Goal: Task Accomplishment & Management: Use online tool/utility

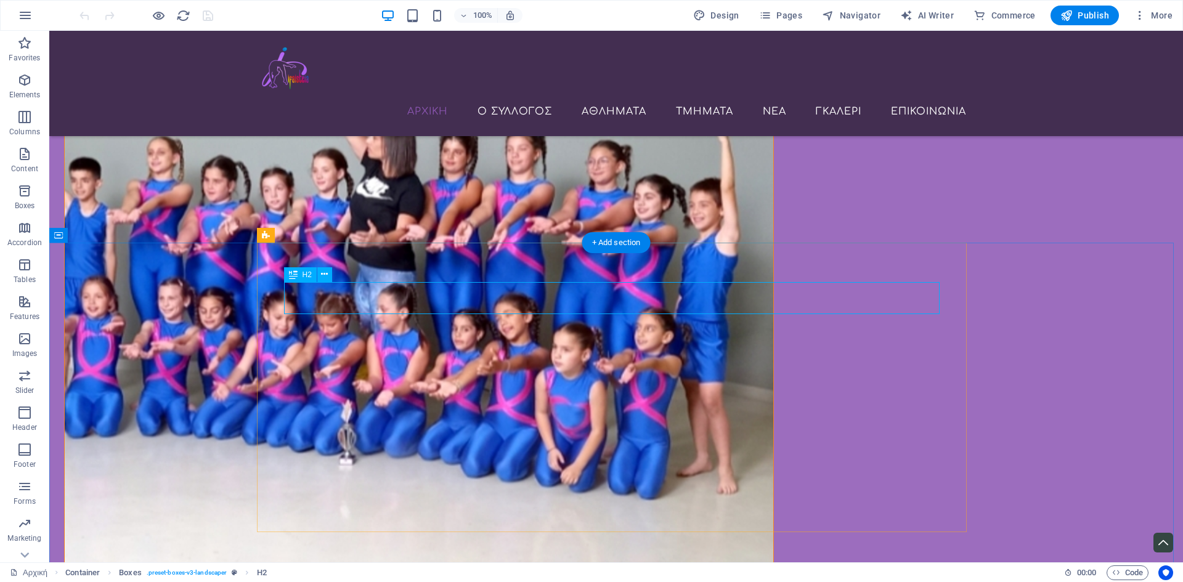
scroll to position [686, 0]
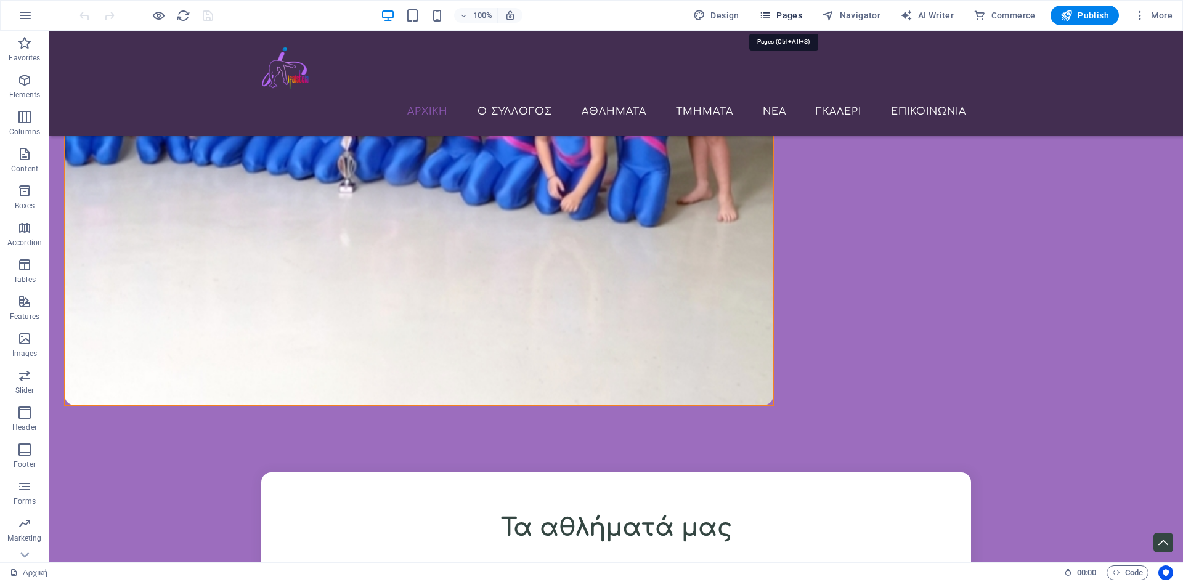
click at [787, 14] on span "Pages" at bounding box center [780, 15] width 43 height 12
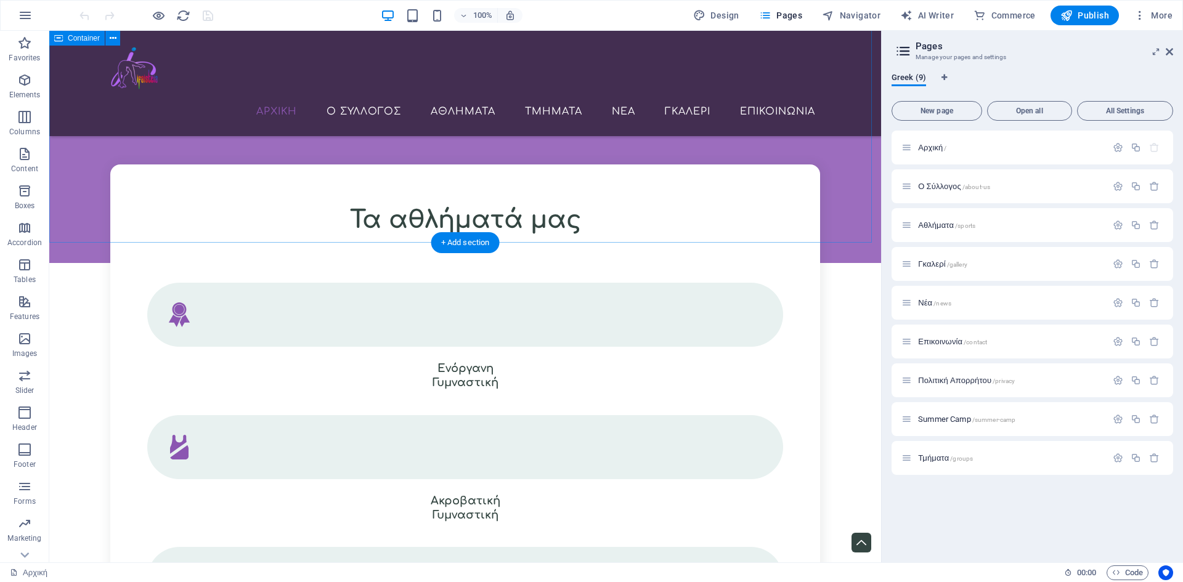
scroll to position [747, 0]
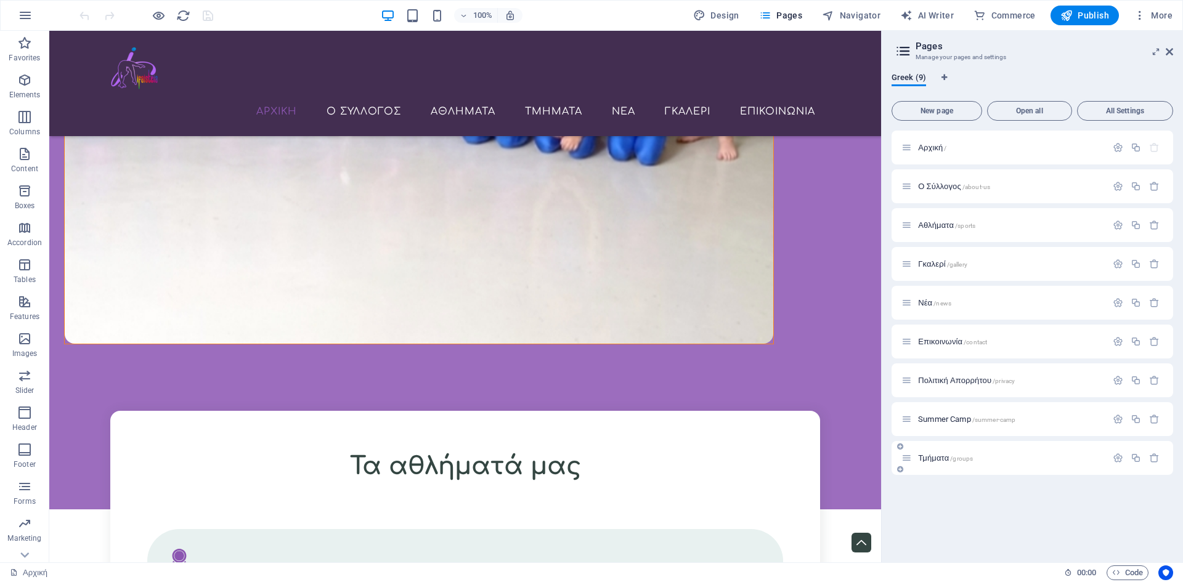
click at [940, 459] on span "Τμήματα /groups" at bounding box center [945, 457] width 55 height 9
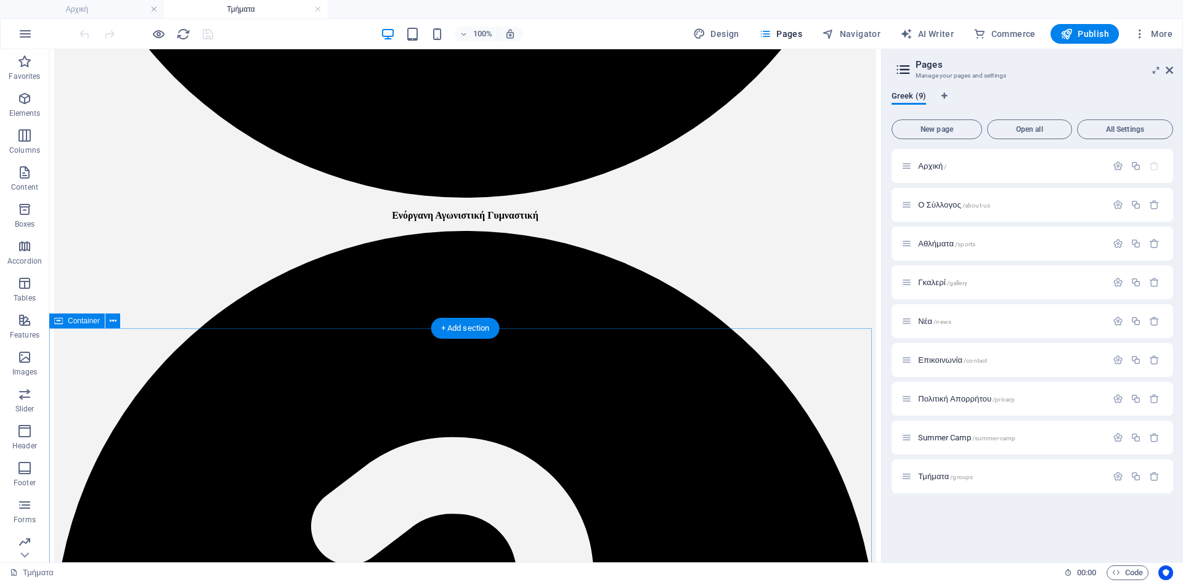
scroll to position [985, 0]
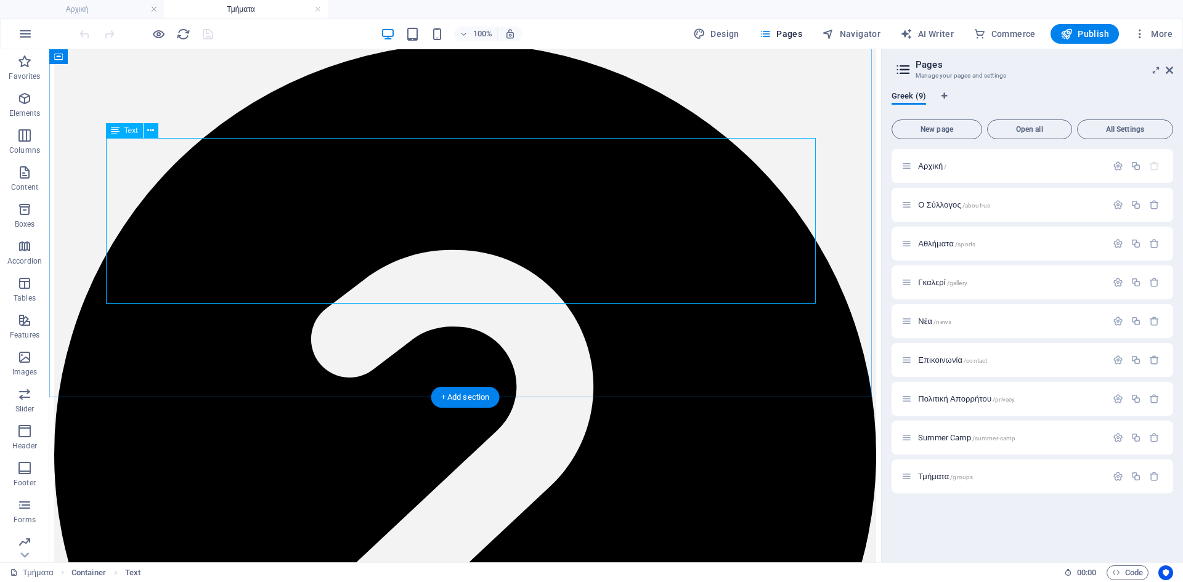
scroll to position [1170, 0]
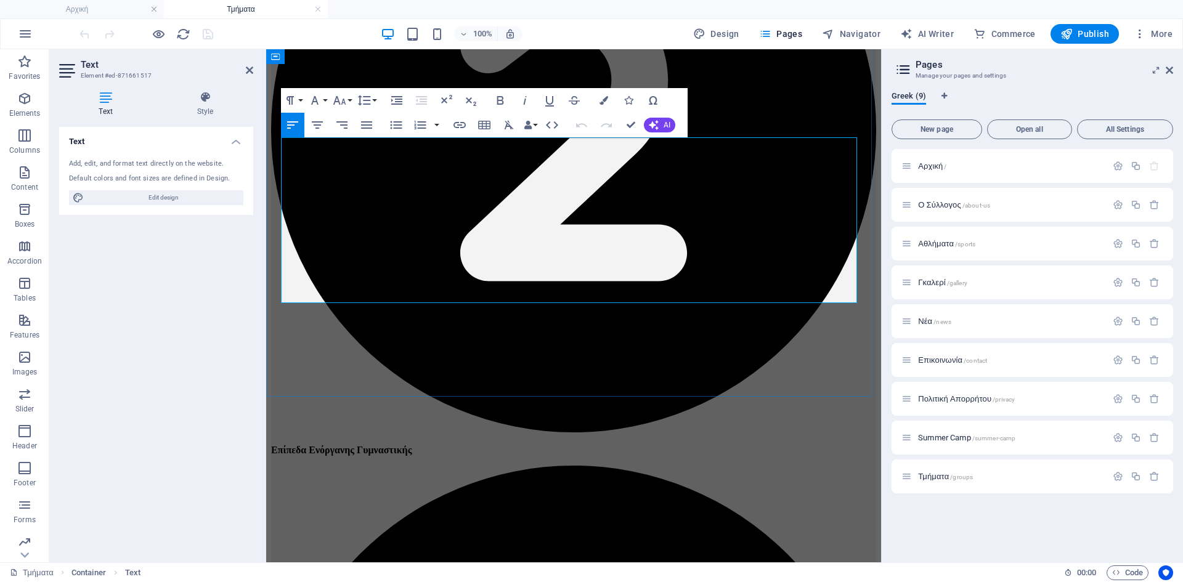
scroll to position [1215, 0]
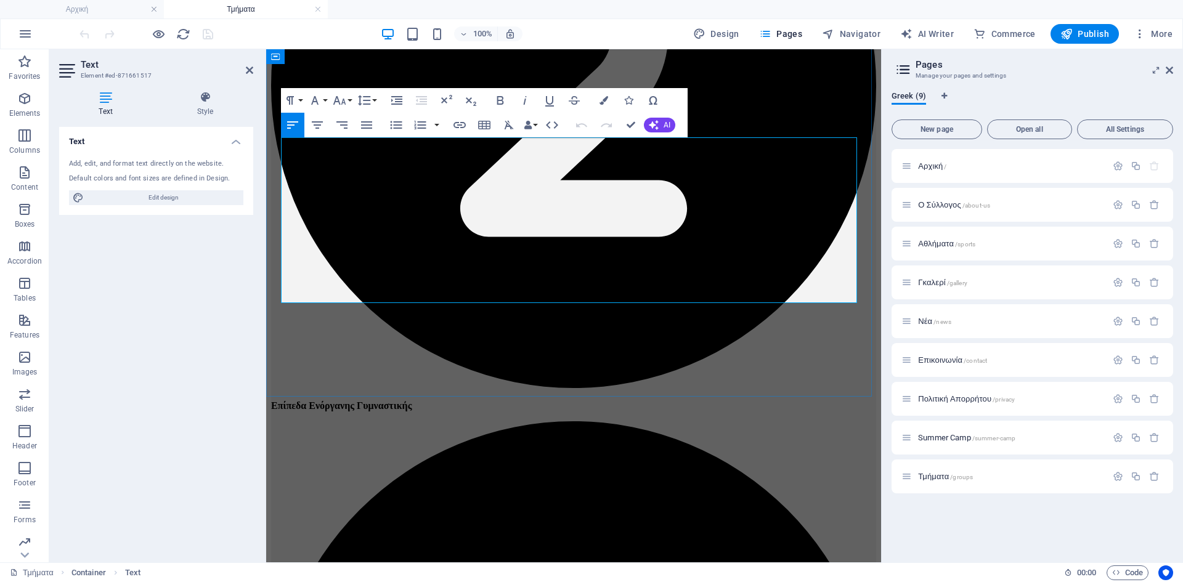
click at [519, 159] on icon "button" at bounding box center [519, 159] width 15 height 15
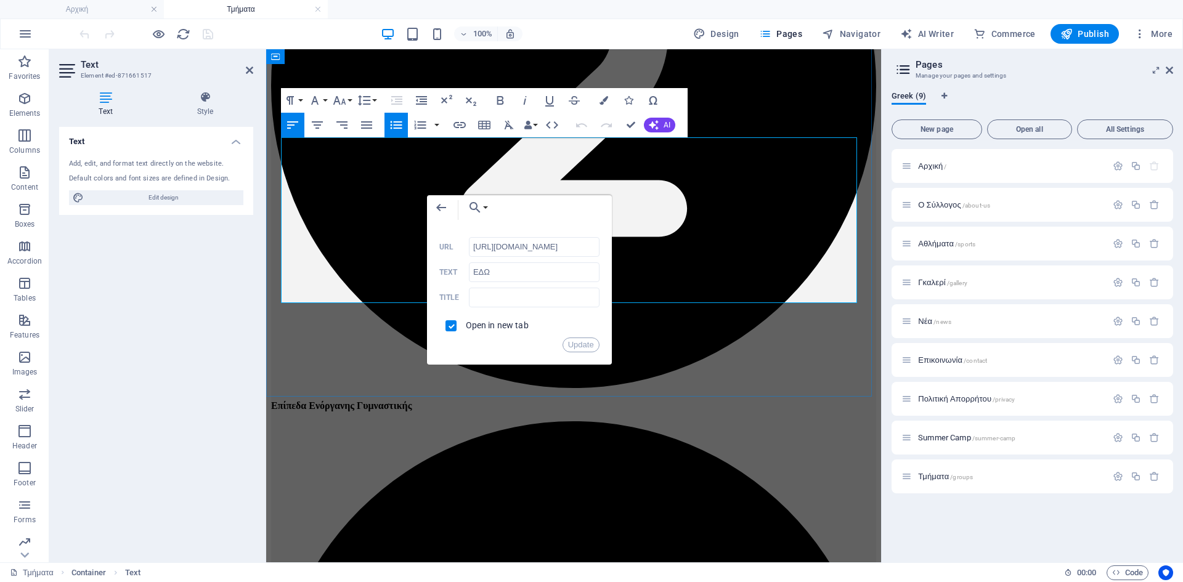
scroll to position [0, 244]
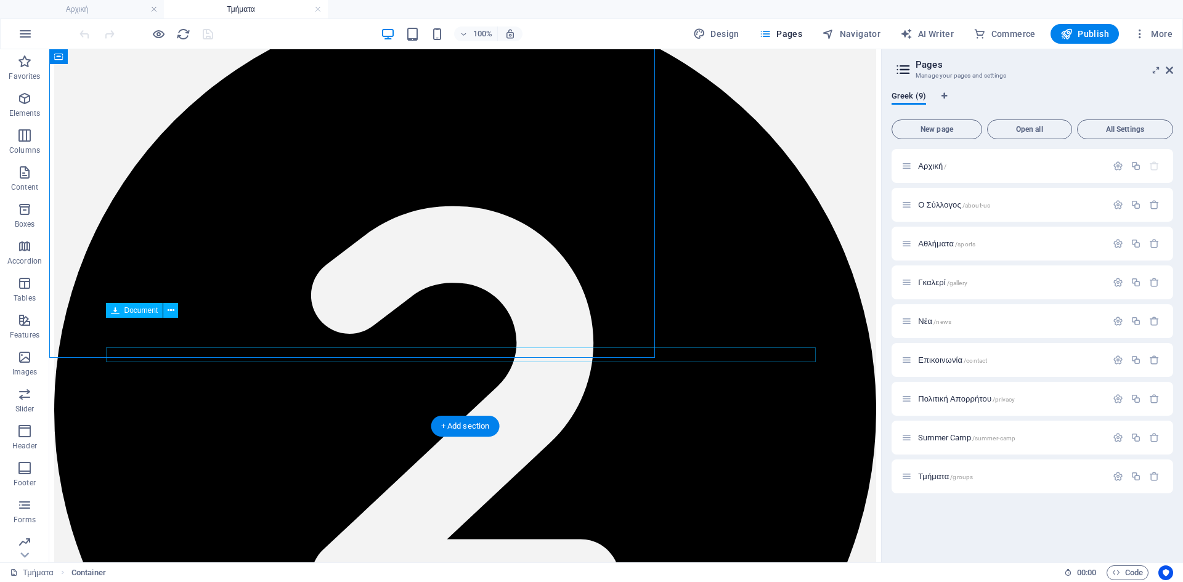
scroll to position [1253, 0]
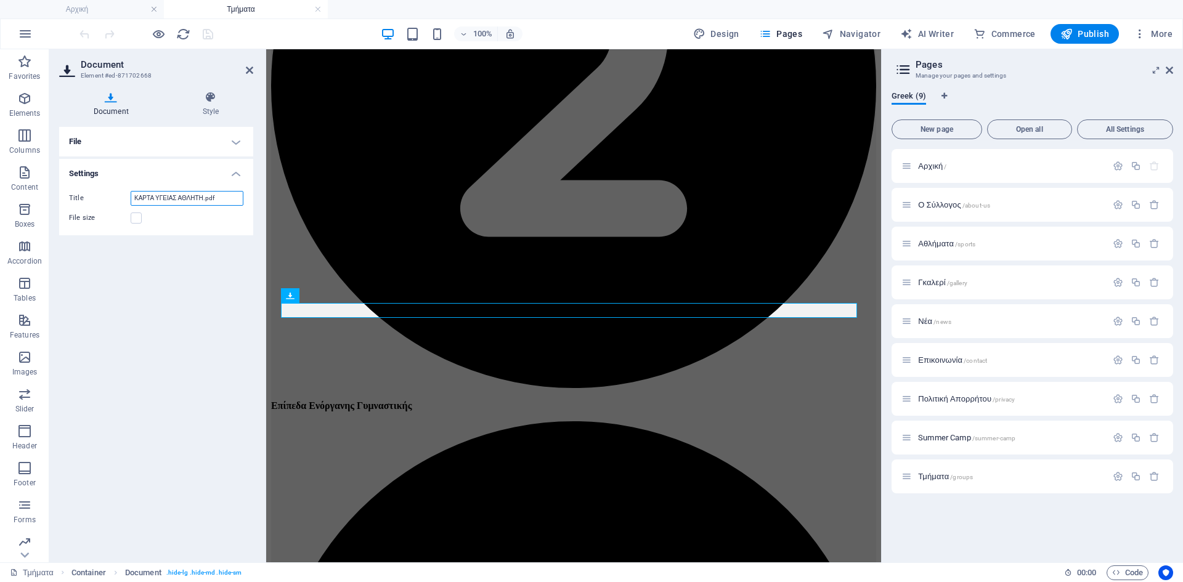
click at [168, 200] on input "ΚΑΡΤΑ ΥΓΕΙΑΣ ΑΘΛΗΤΗ.pdf" at bounding box center [187, 198] width 113 height 15
click at [113, 105] on h4 "Document" at bounding box center [113, 104] width 109 height 26
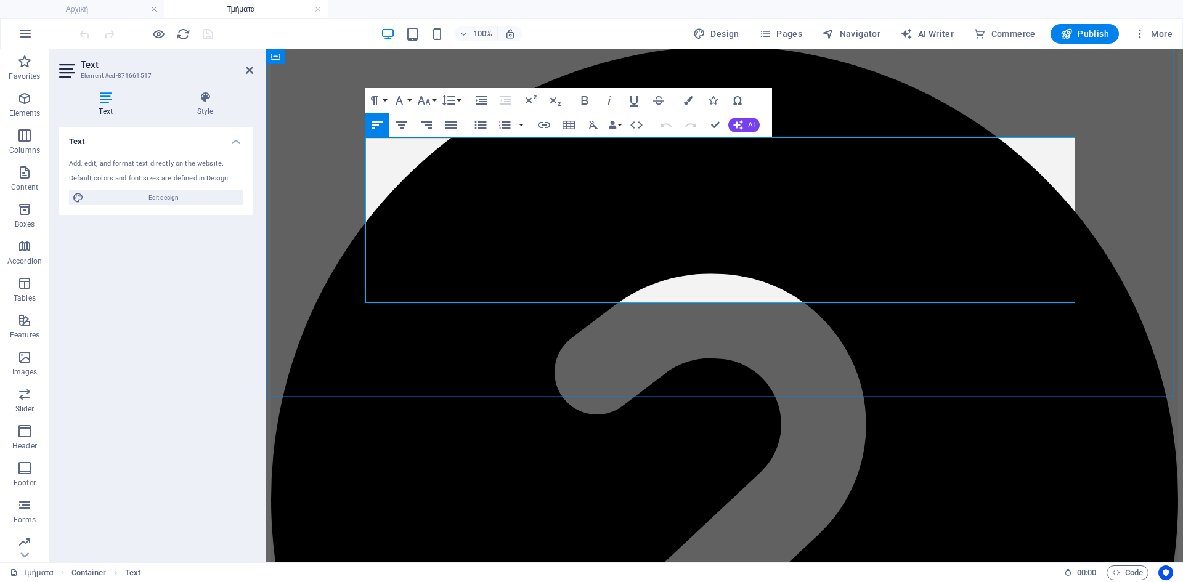
click at [604, 157] on icon "button" at bounding box center [603, 159] width 9 height 9
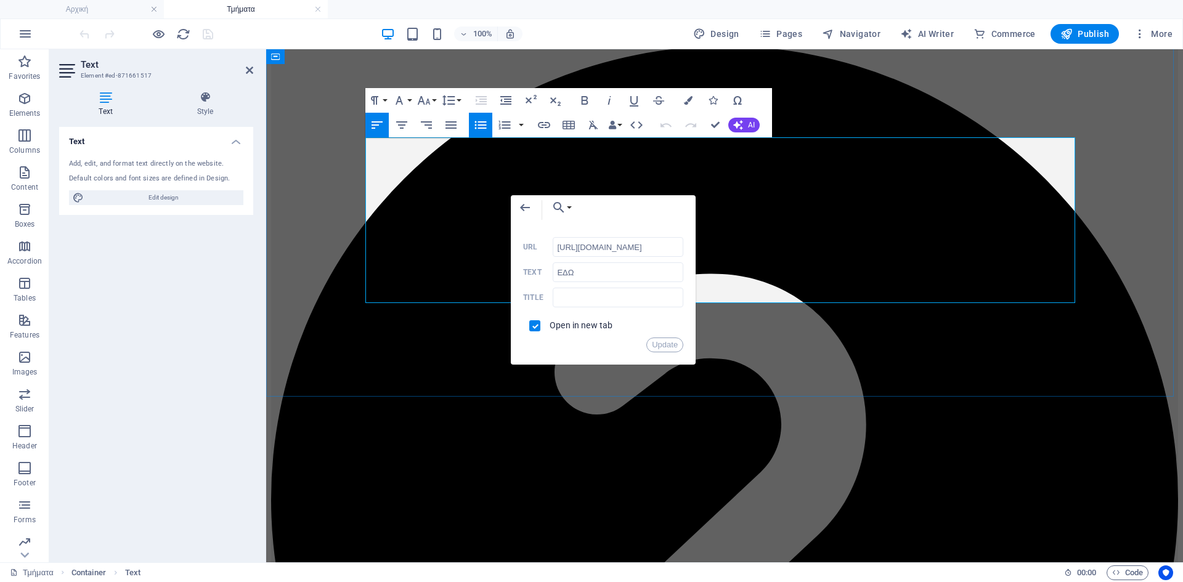
scroll to position [0, 244]
click at [592, 253] on input "[URL][DOMAIN_NAME]" at bounding box center [617, 247] width 131 height 20
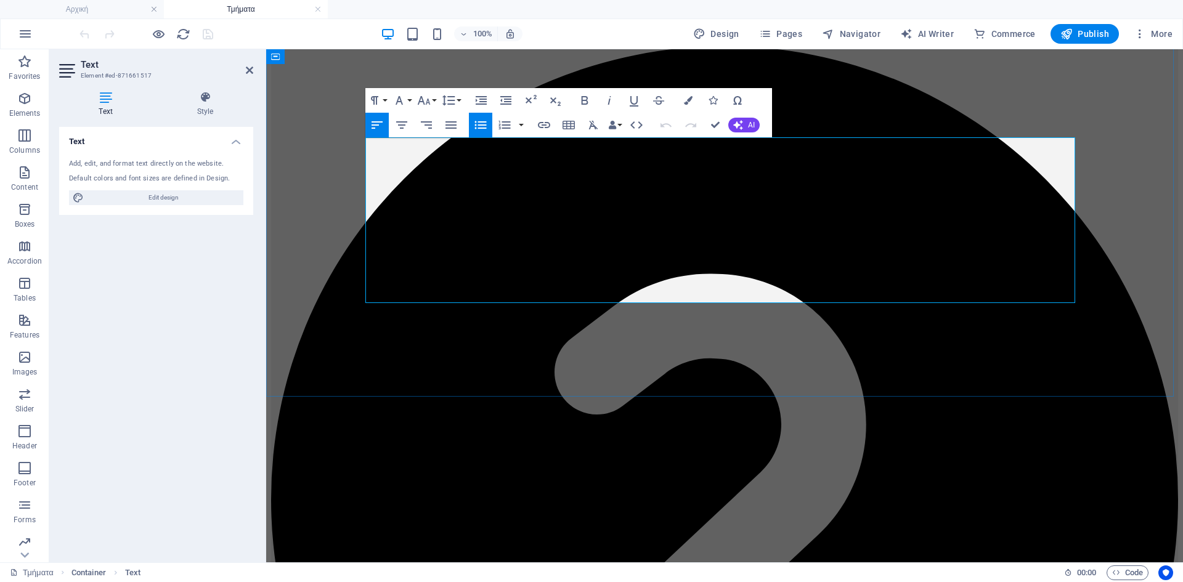
type input "[URL][DOMAIN_NAME]"
click at [645, 158] on icon "button" at bounding box center [648, 159] width 15 height 15
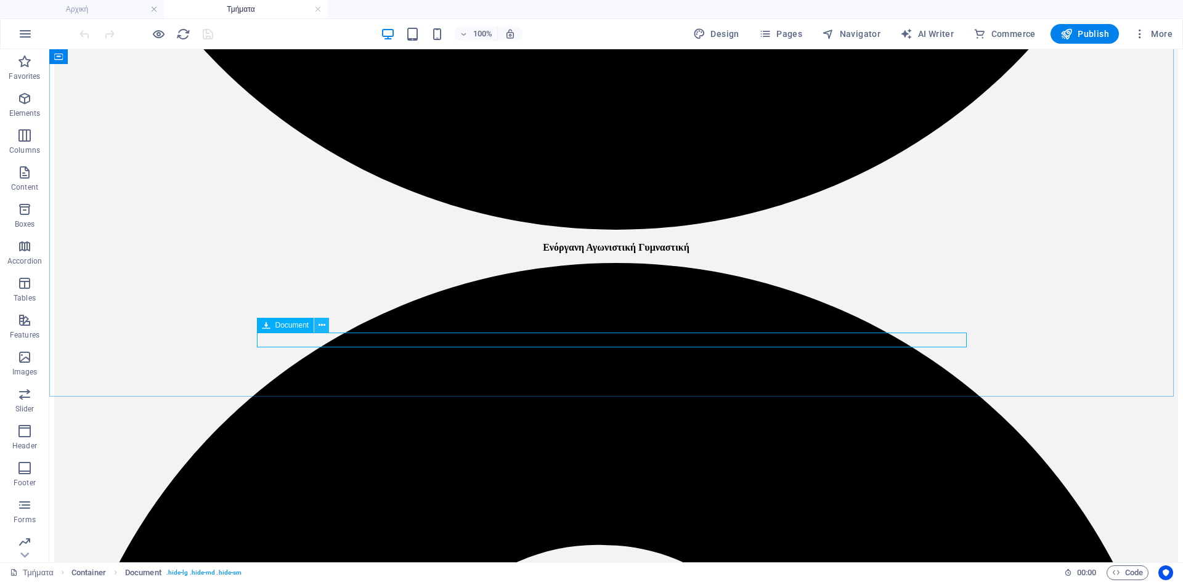
click at [322, 328] on icon at bounding box center [321, 325] width 7 height 13
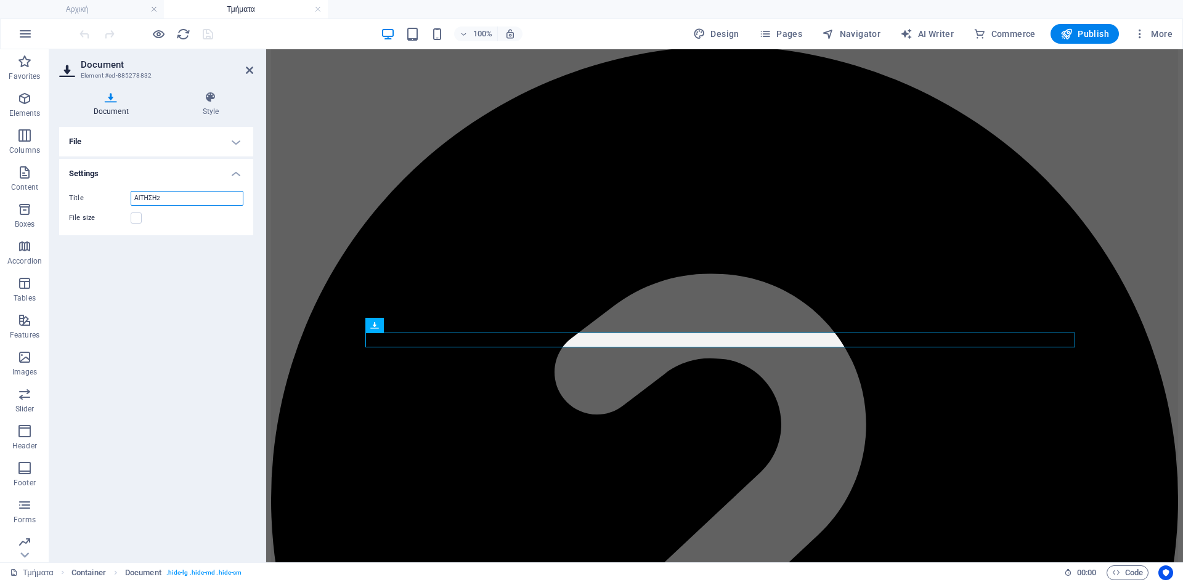
click at [145, 196] on input "ΑΙΤΗΣΗ2" at bounding box center [187, 198] width 113 height 15
click at [230, 140] on h4 "File" at bounding box center [156, 142] width 194 height 30
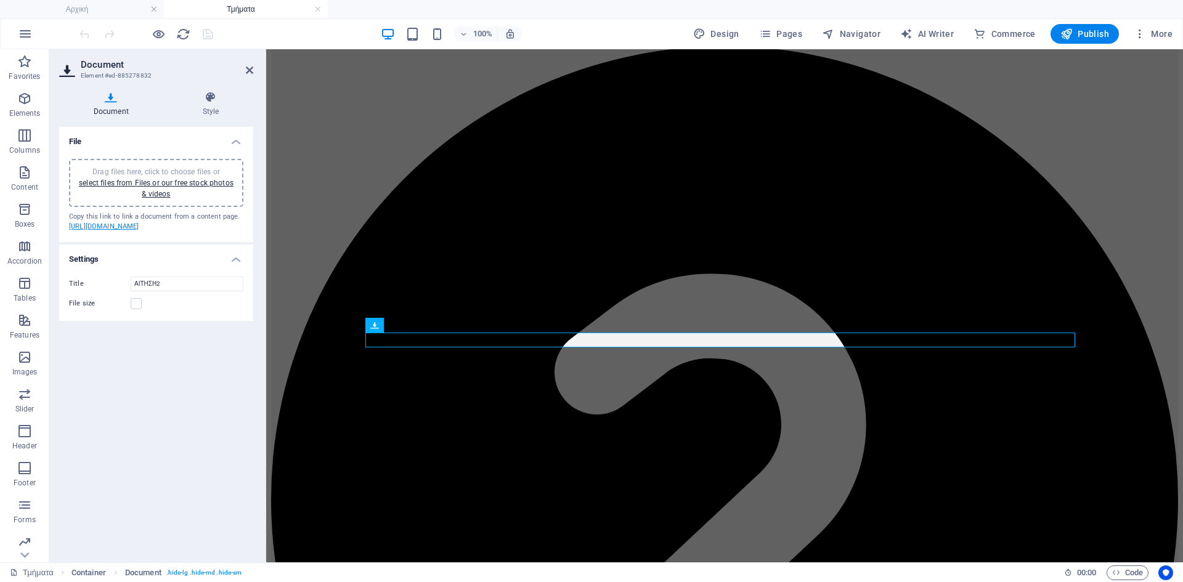
click at [127, 230] on link "[URL][DOMAIN_NAME]" at bounding box center [104, 226] width 70 height 8
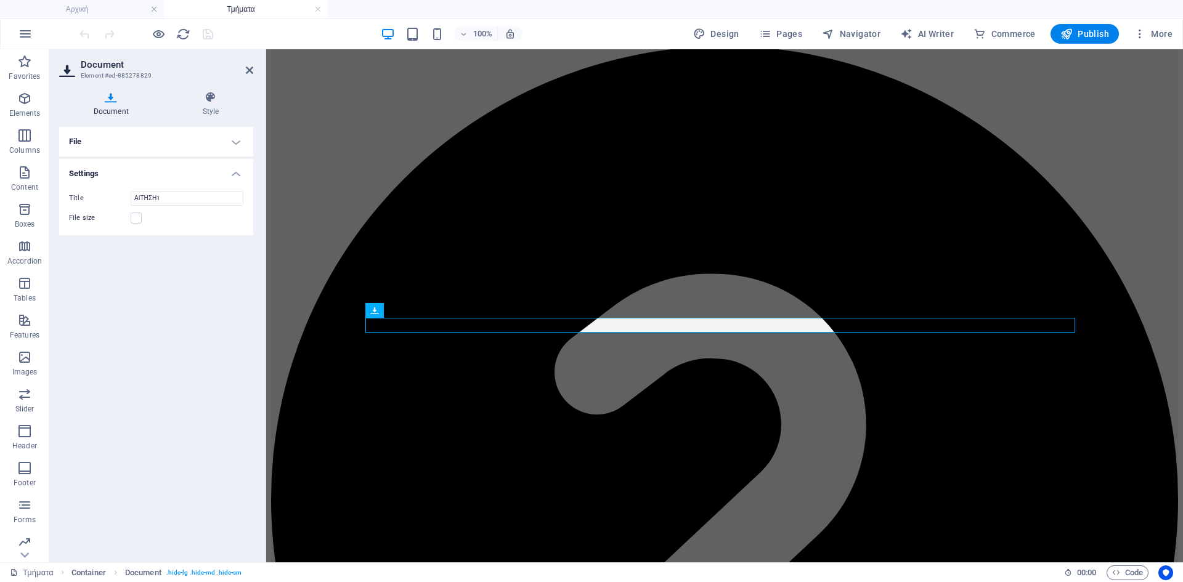
click at [109, 113] on h4 "Document" at bounding box center [113, 104] width 109 height 26
click at [114, 142] on h4 "File" at bounding box center [156, 142] width 194 height 30
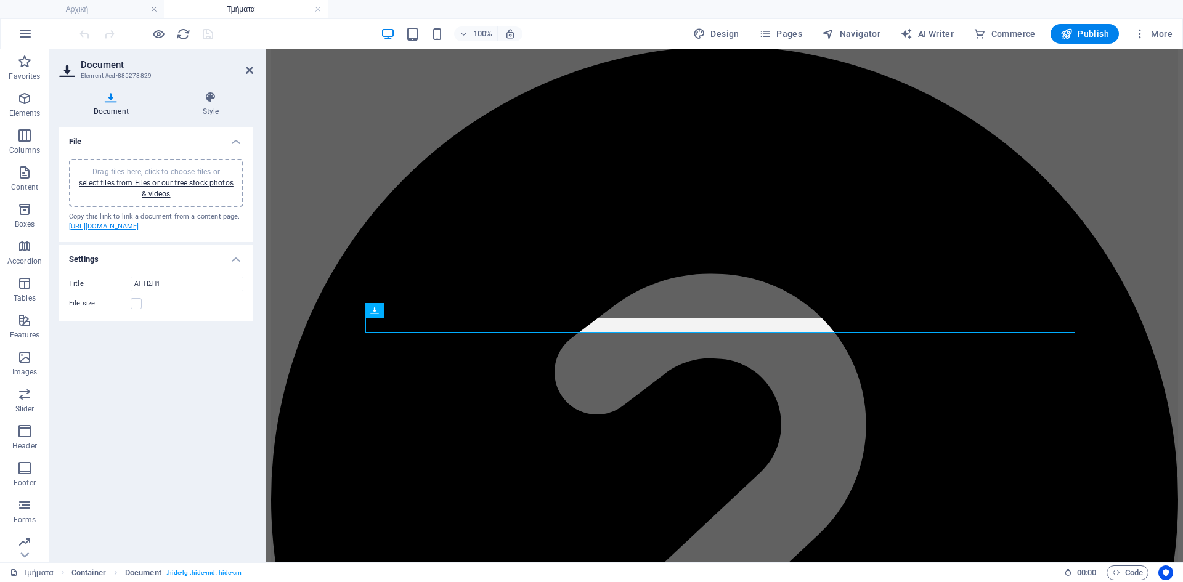
click at [139, 230] on link "[URL][DOMAIN_NAME]" at bounding box center [104, 226] width 70 height 8
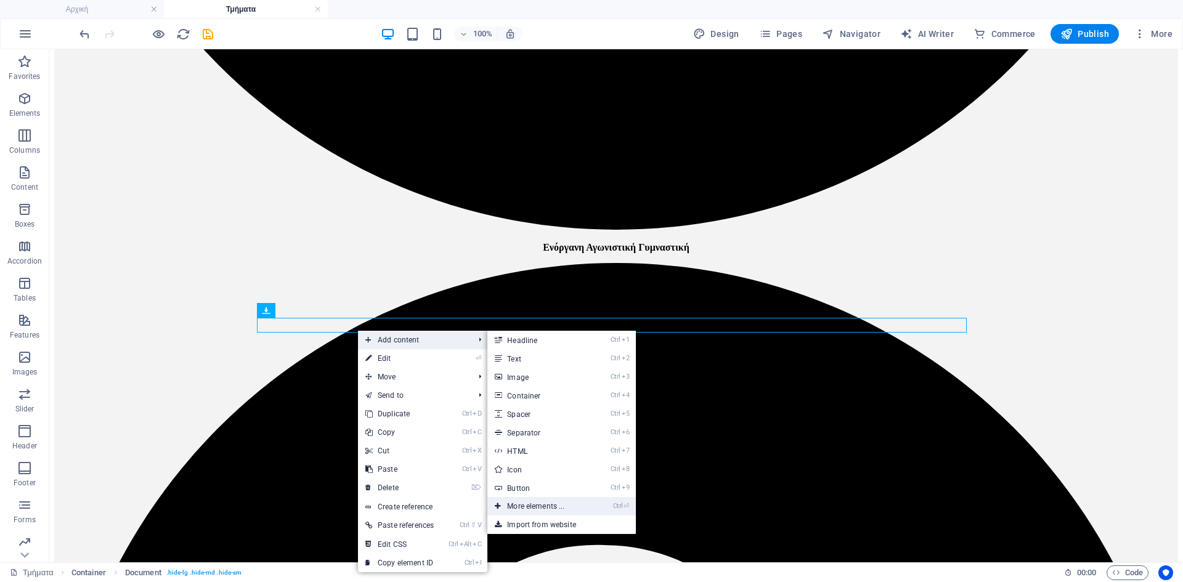
click at [543, 506] on link "Ctrl ⏎ More elements ..." at bounding box center [538, 506] width 102 height 18
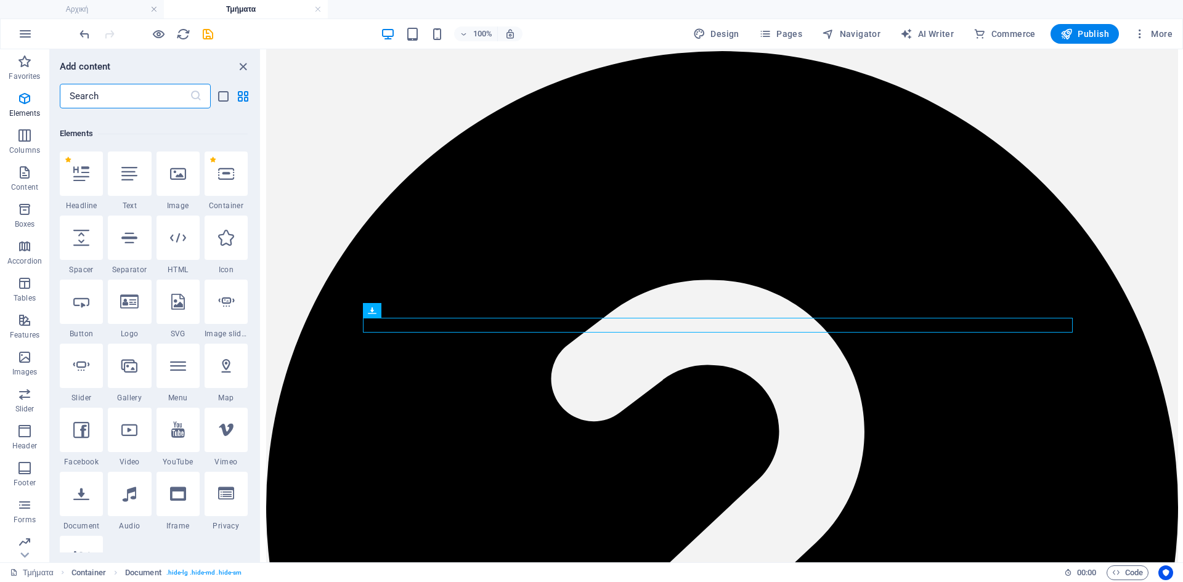
scroll to position [131, 0]
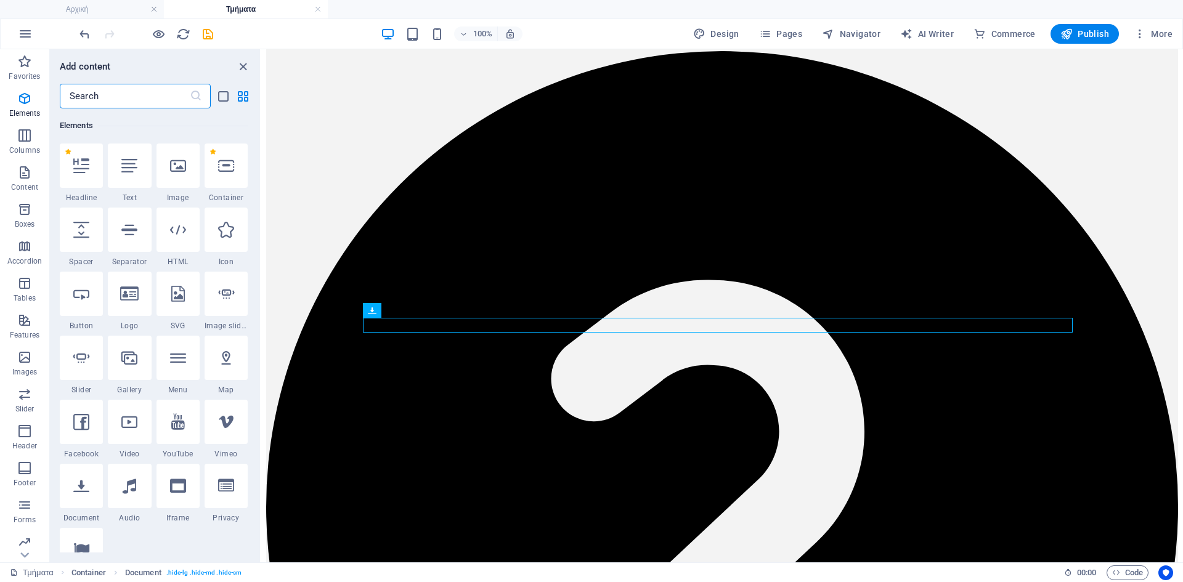
click at [110, 103] on input "text" at bounding box center [125, 96] width 130 height 25
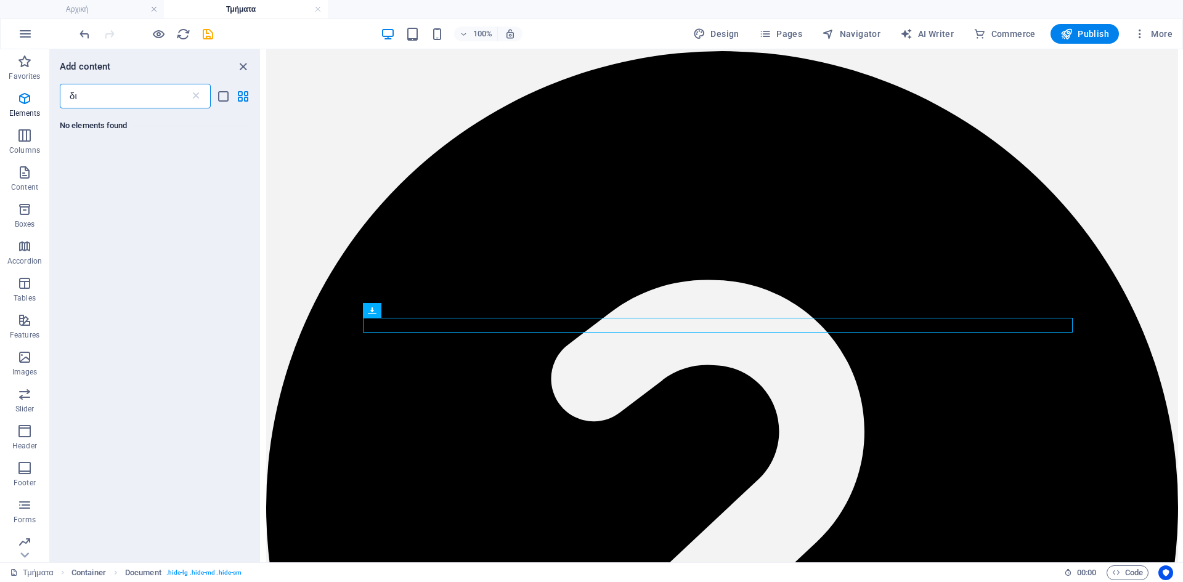
type input "δ"
type input "doc"
click at [81, 170] on icon at bounding box center [81, 166] width 16 height 16
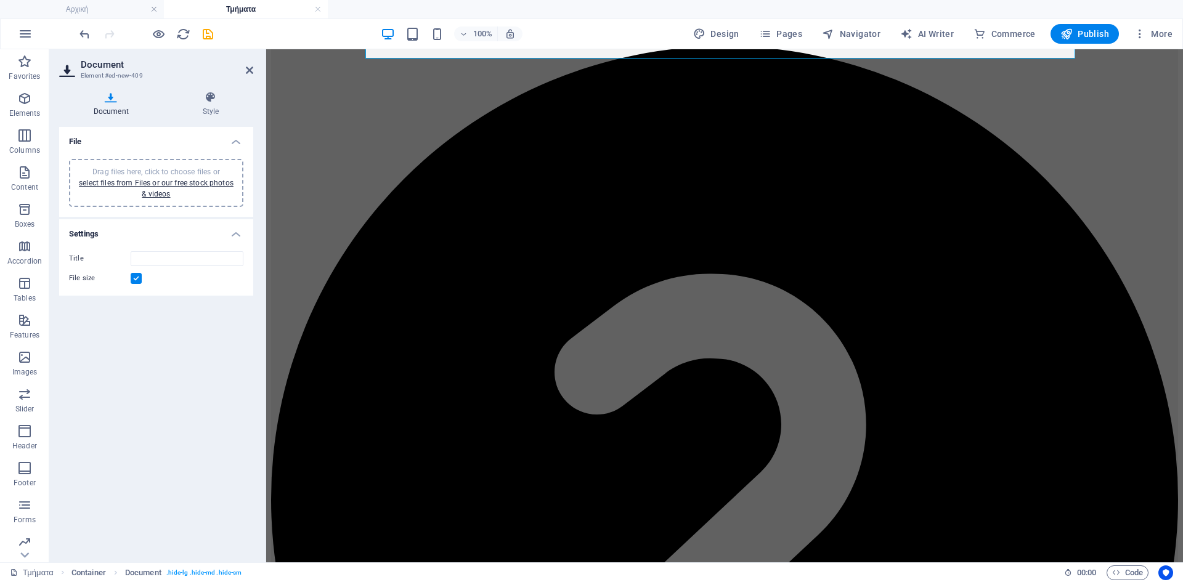
scroll to position [1268, 0]
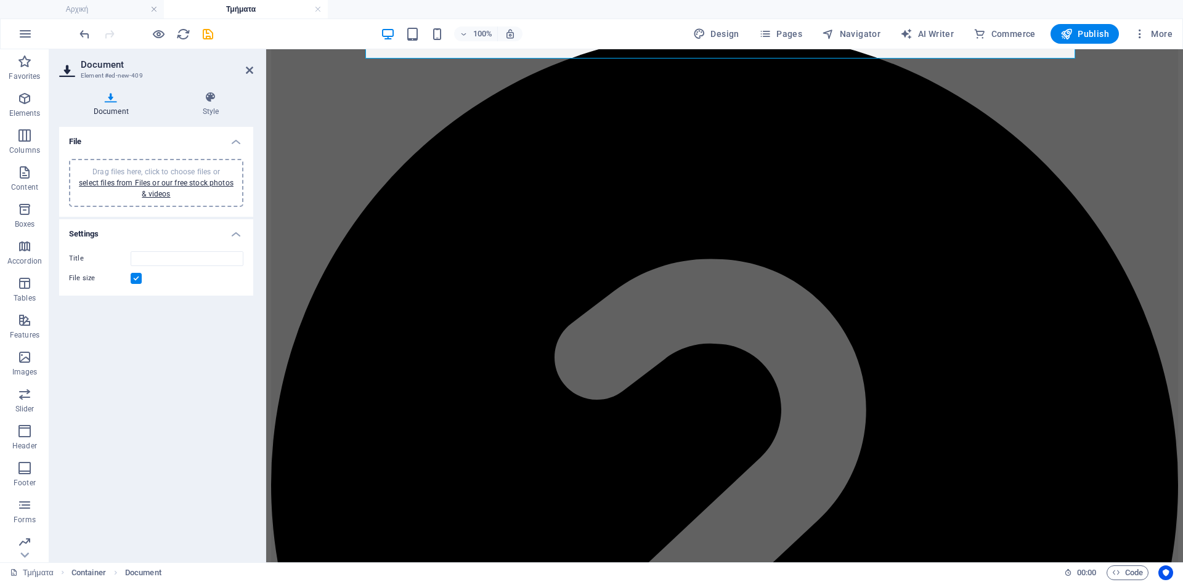
click at [197, 164] on div "Drag files here, click to choose files or select files from Files or our free s…" at bounding box center [156, 183] width 174 height 48
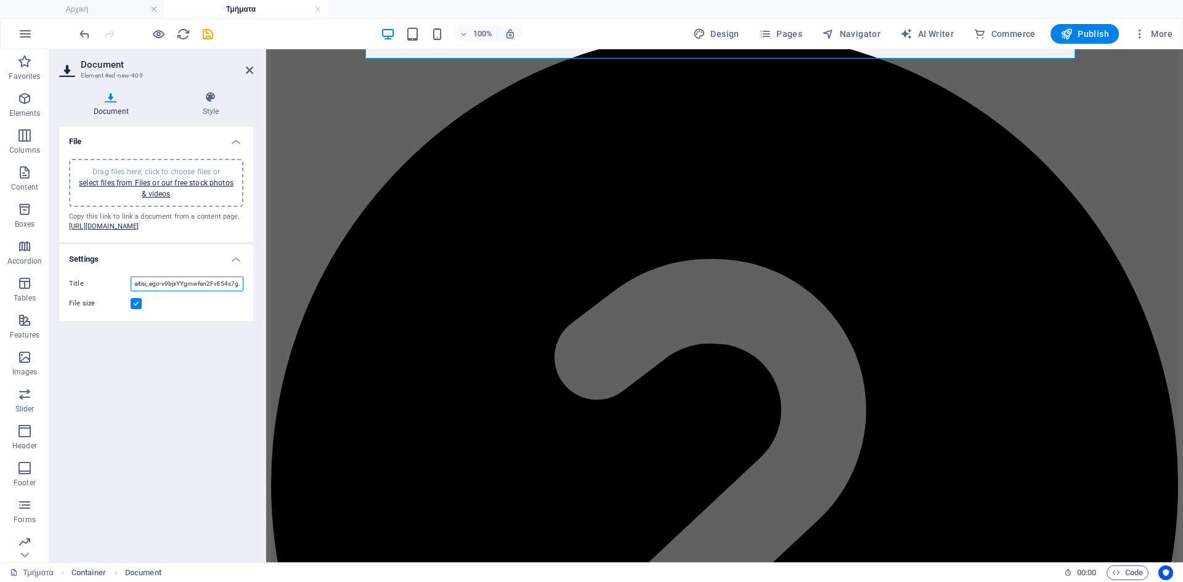
click at [180, 291] on input "aitisi_ego-v9bjxYYgmwfen2FvE54s7g.pdf" at bounding box center [187, 284] width 113 height 15
type input "ΑΙΤΗΣΗ2"
click at [135, 309] on label at bounding box center [136, 303] width 11 height 11
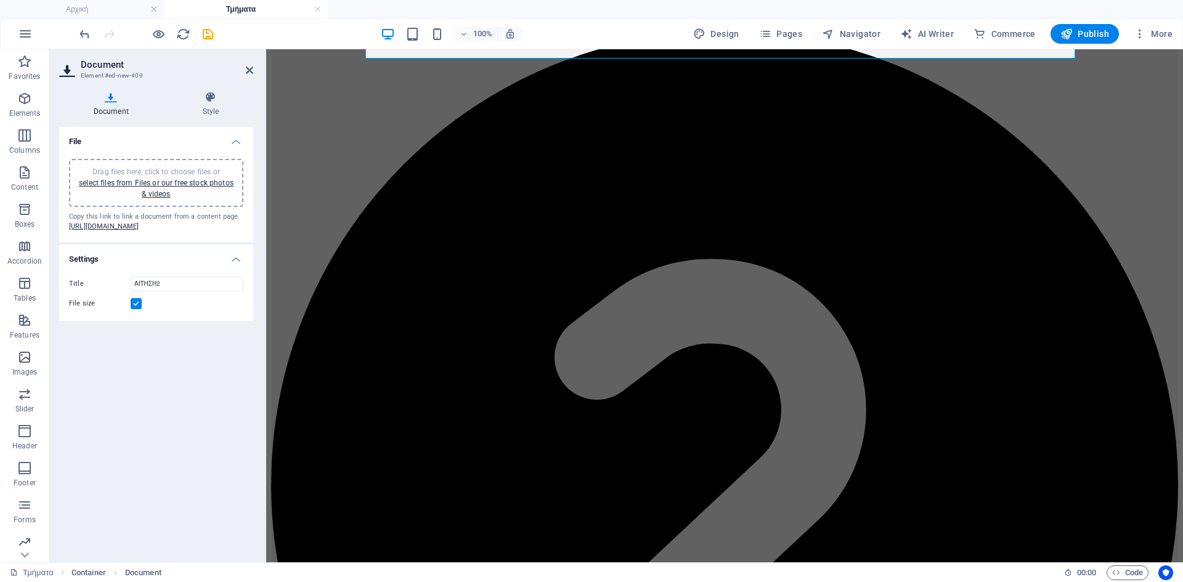
click at [0, 0] on input "File size" at bounding box center [0, 0] width 0 height 0
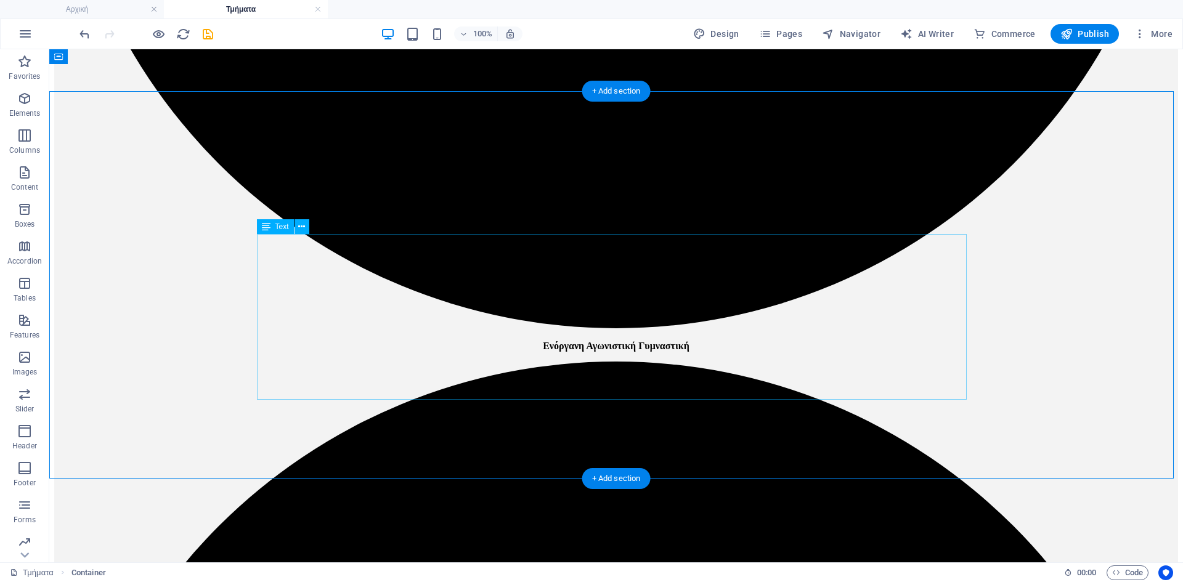
scroll to position [1145, 0]
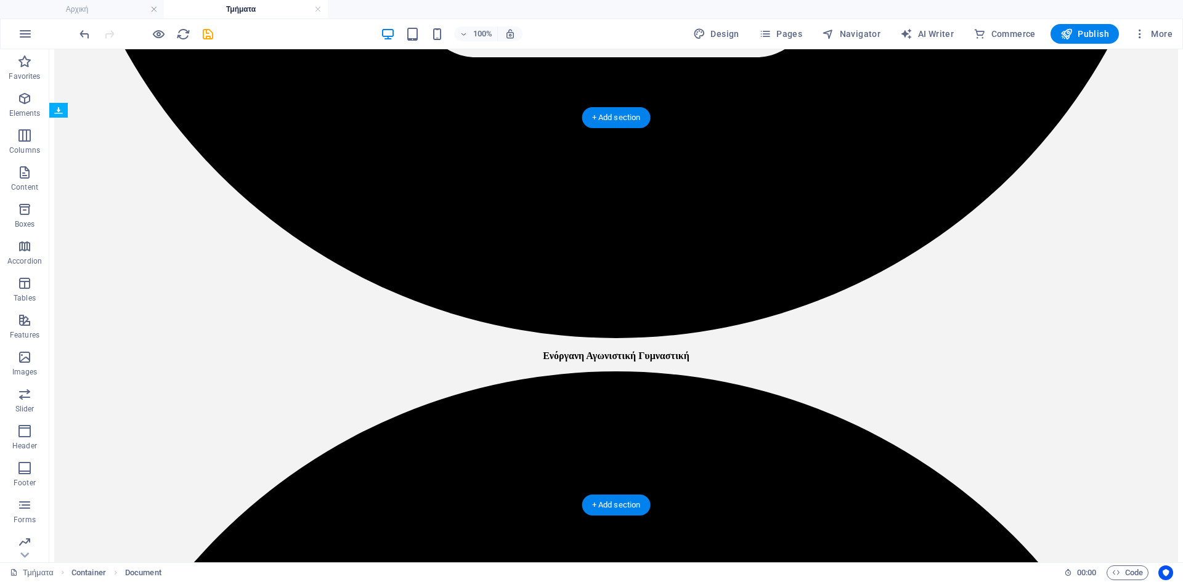
drag, startPoint x: 292, startPoint y: 171, endPoint x: 306, endPoint y: 441, distance: 270.8
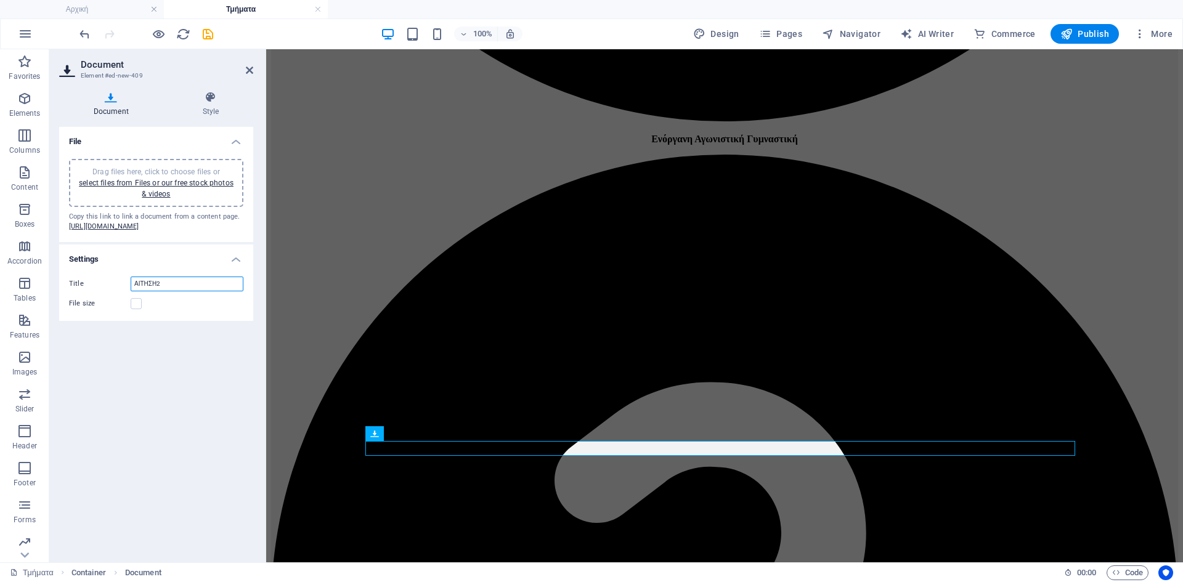
click at [163, 291] on input "ΑΙΤΗΣΗ2" at bounding box center [187, 284] width 113 height 15
type input "ΑΙΤΗΣΗ1"
click at [217, 123] on div "Document Style File Drag files here, click to choose files or select files from…" at bounding box center [156, 321] width 194 height 461
click at [211, 111] on h4 "Style" at bounding box center [210, 104] width 85 height 26
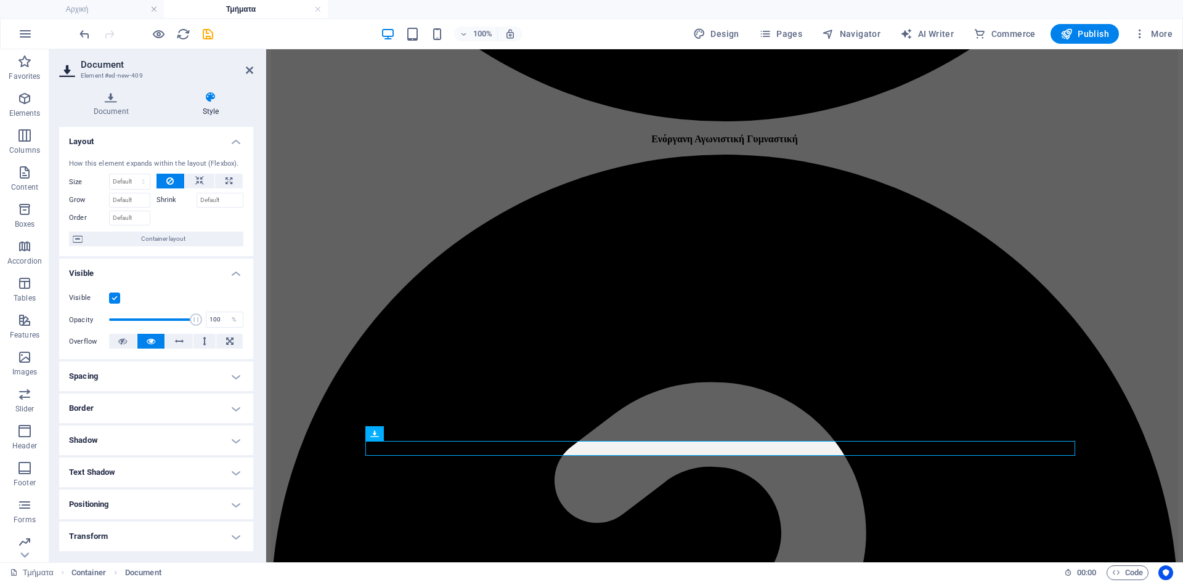
click at [113, 302] on label at bounding box center [114, 298] width 11 height 11
click at [0, 0] on input "Visible" at bounding box center [0, 0] width 0 height 0
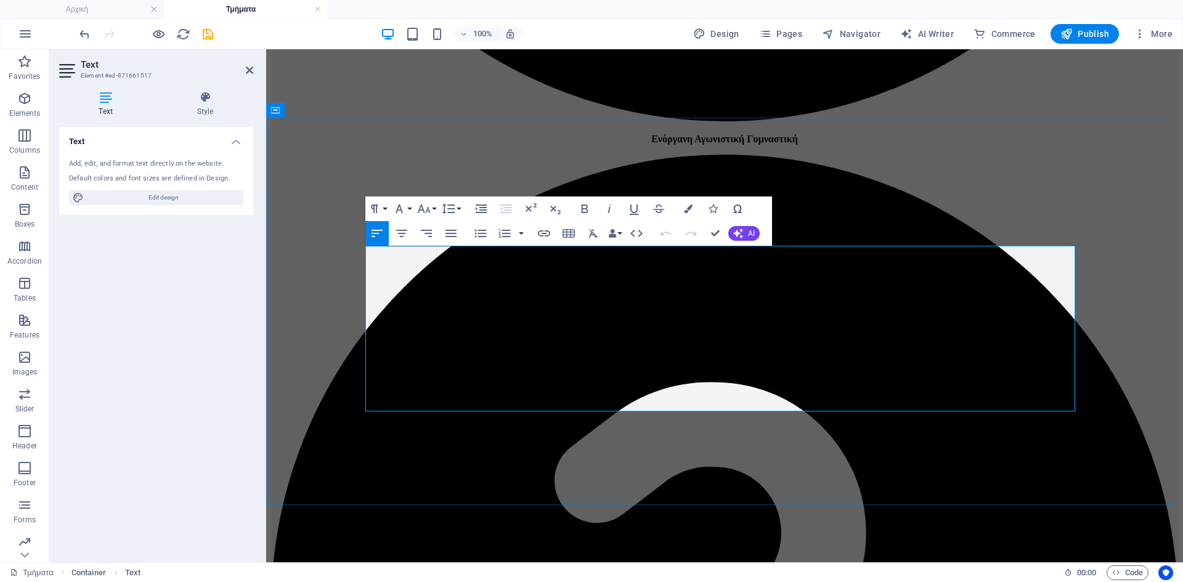
click at [645, 267] on icon "button" at bounding box center [648, 268] width 15 height 15
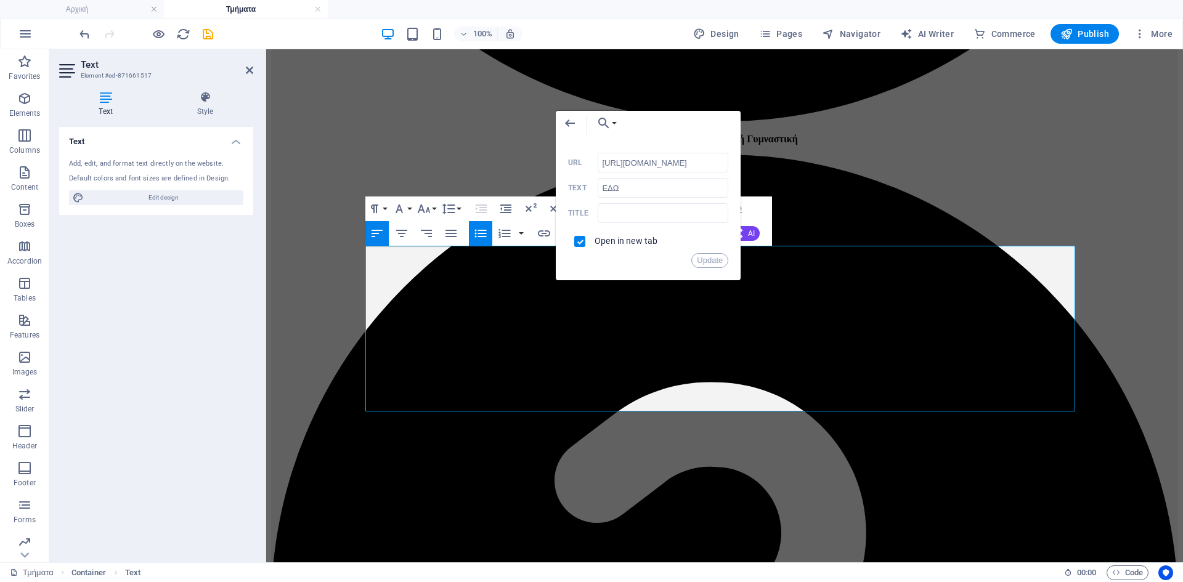
scroll to position [0, 185]
click at [669, 163] on input "[URL][DOMAIN_NAME]" at bounding box center [662, 163] width 131 height 20
type input "[URL][DOMAIN_NAME]"
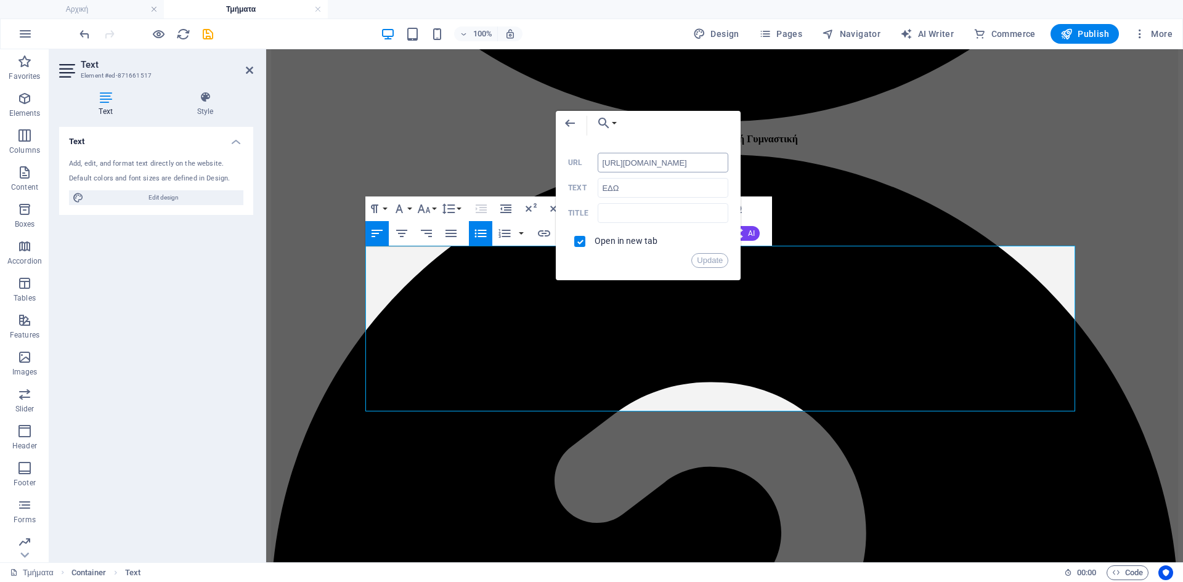
scroll to position [0, 223]
click at [711, 260] on button "Update" at bounding box center [709, 260] width 37 height 15
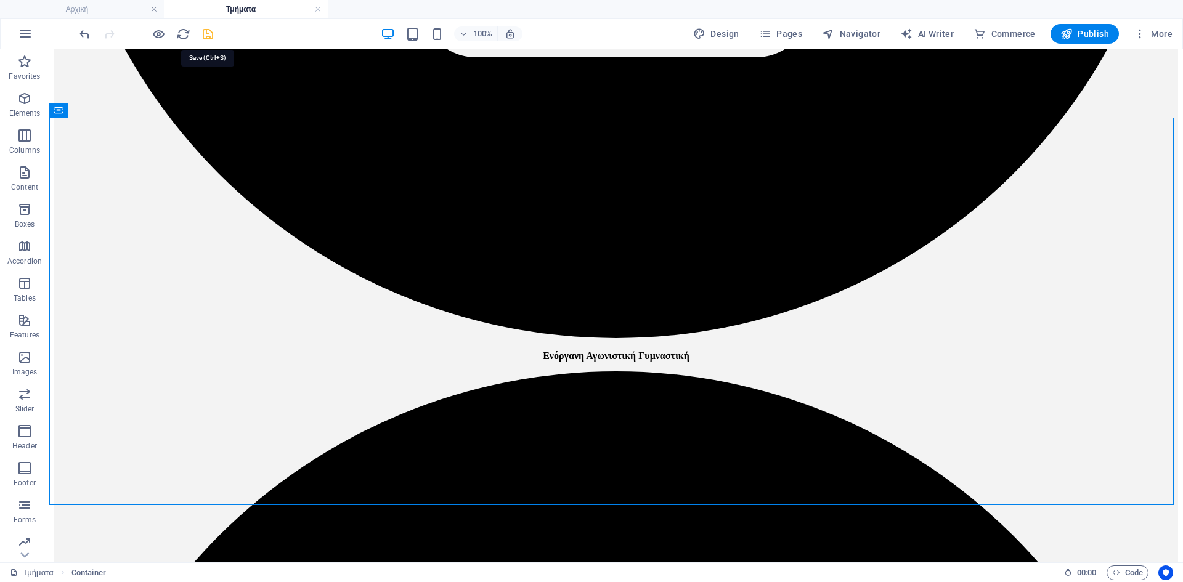
click at [212, 37] on icon "save" at bounding box center [208, 34] width 14 height 14
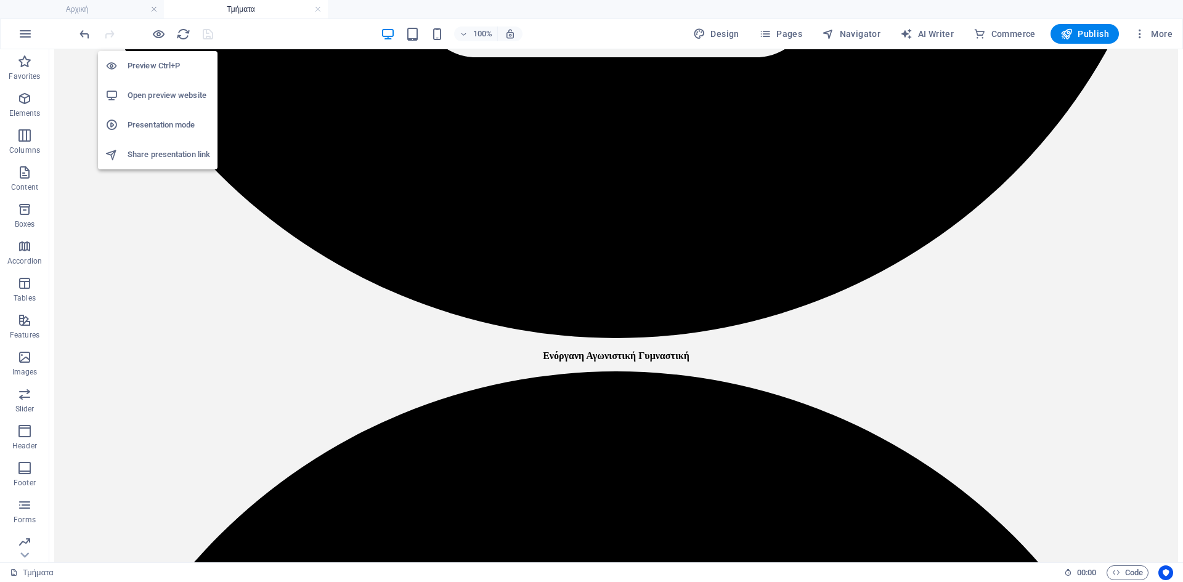
click at [161, 96] on h6 "Open preview website" at bounding box center [168, 95] width 83 height 15
click at [161, 32] on icon "button" at bounding box center [159, 34] width 14 height 14
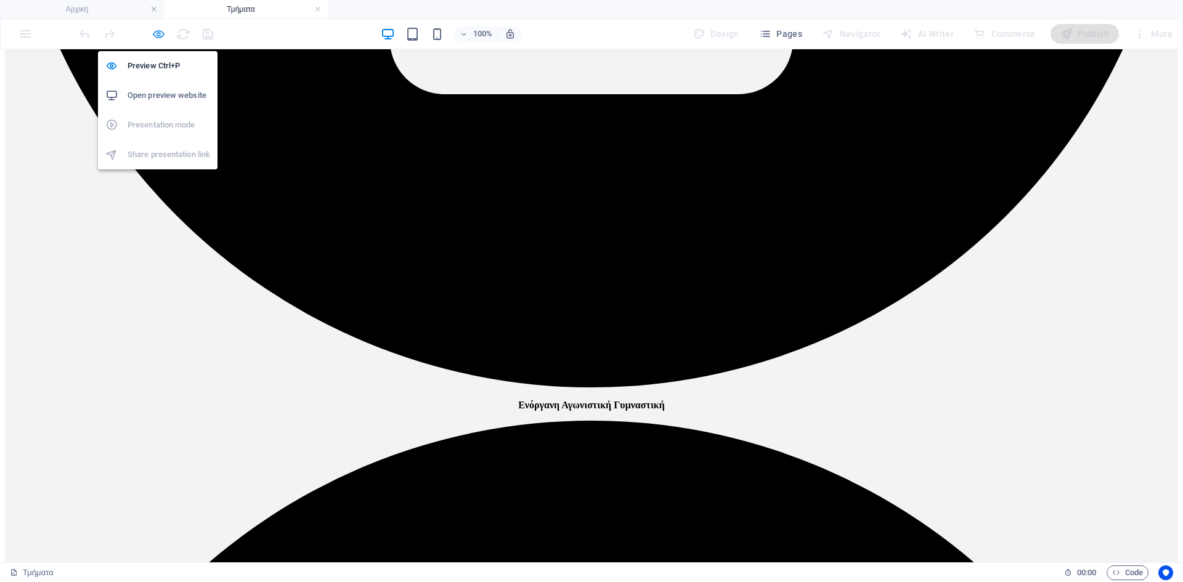
click at [159, 36] on icon "button" at bounding box center [159, 34] width 14 height 14
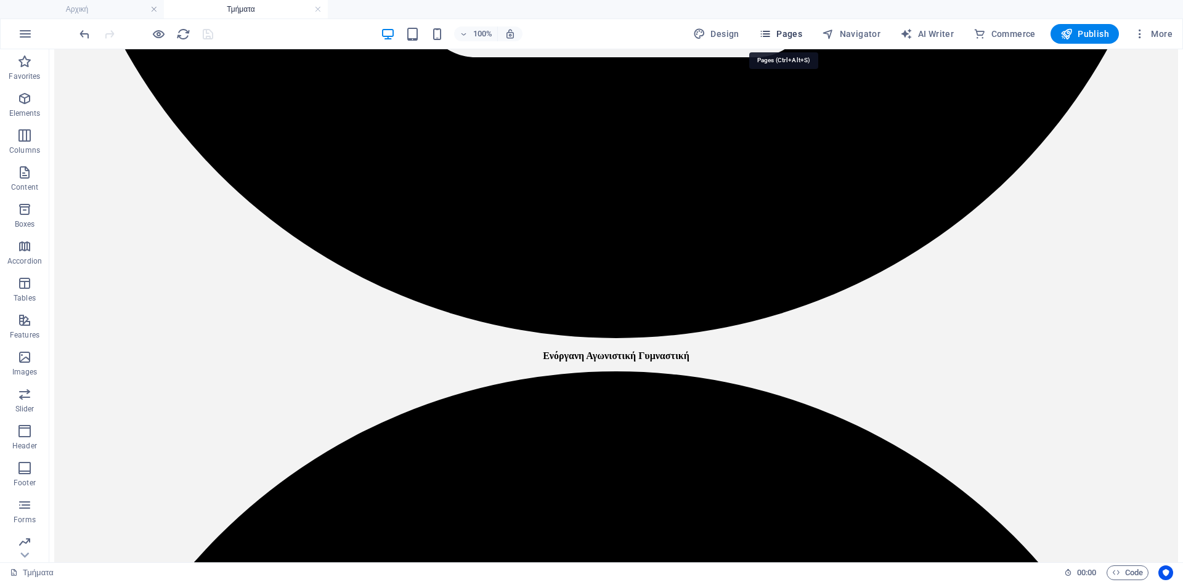
click at [795, 39] on span "Pages" at bounding box center [780, 34] width 43 height 12
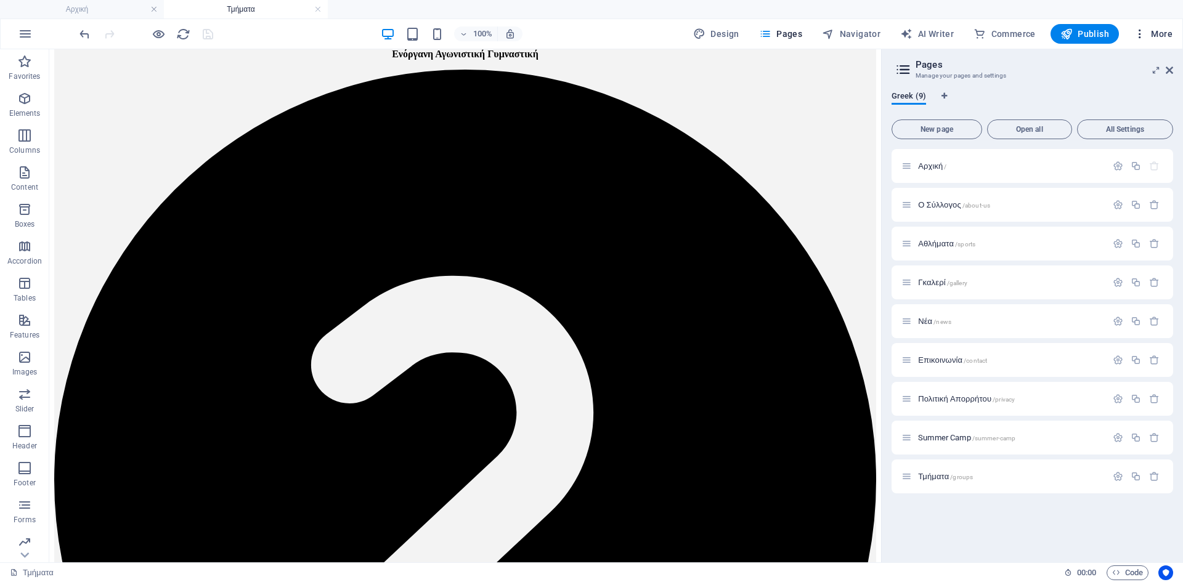
click at [1151, 42] on button "More" at bounding box center [1152, 34] width 49 height 20
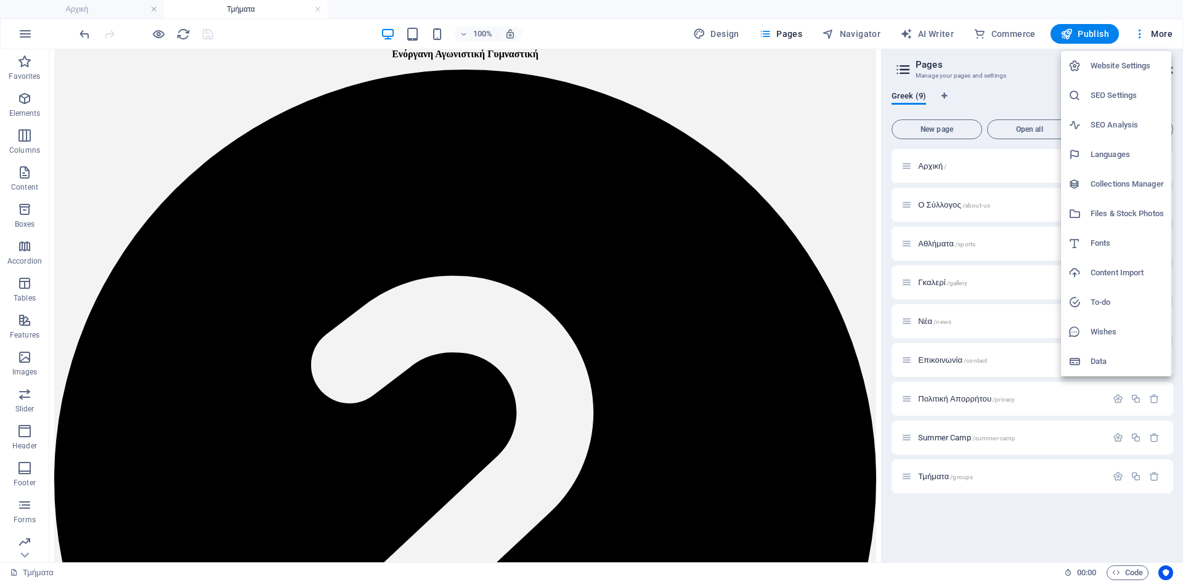
click at [1128, 70] on h6 "Website Settings" at bounding box center [1126, 66] width 73 height 15
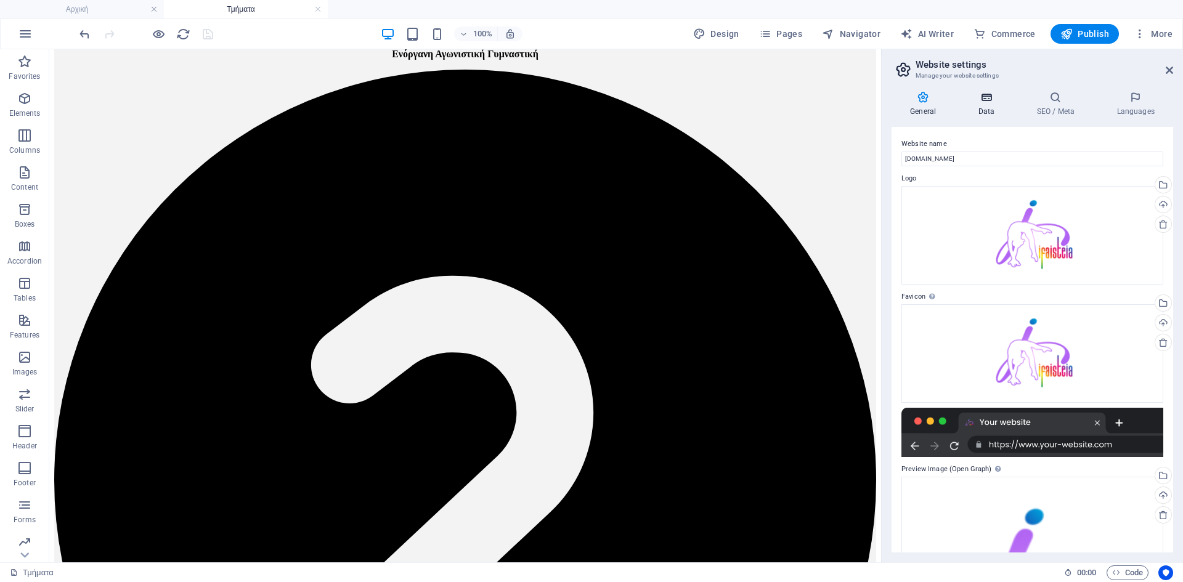
click at [985, 112] on h4 "Data" at bounding box center [988, 104] width 59 height 26
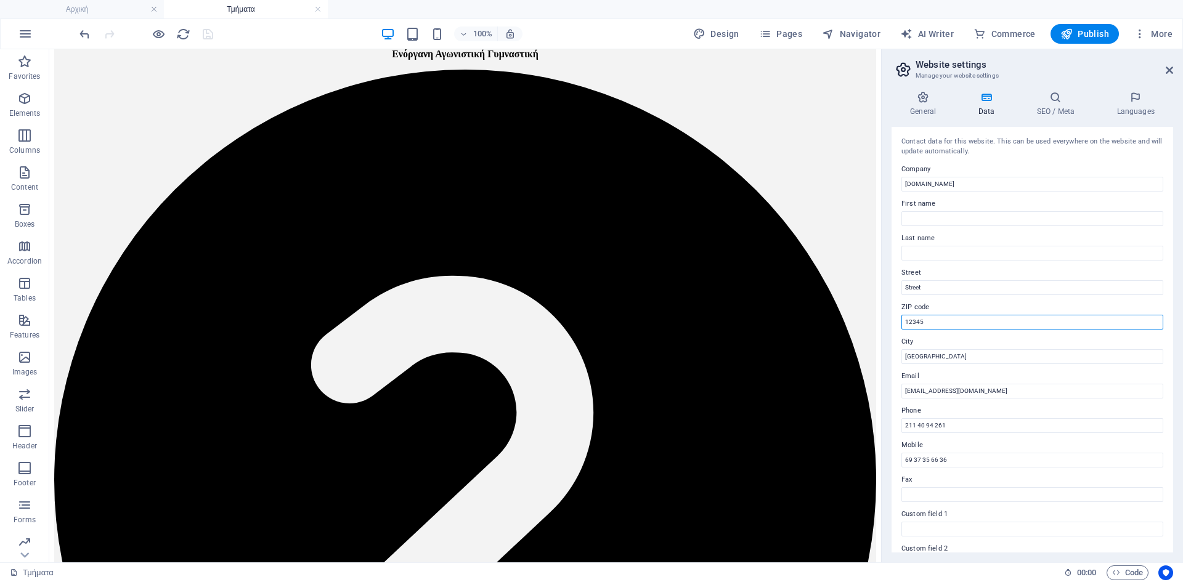
click at [915, 320] on input "12345" at bounding box center [1032, 322] width 262 height 15
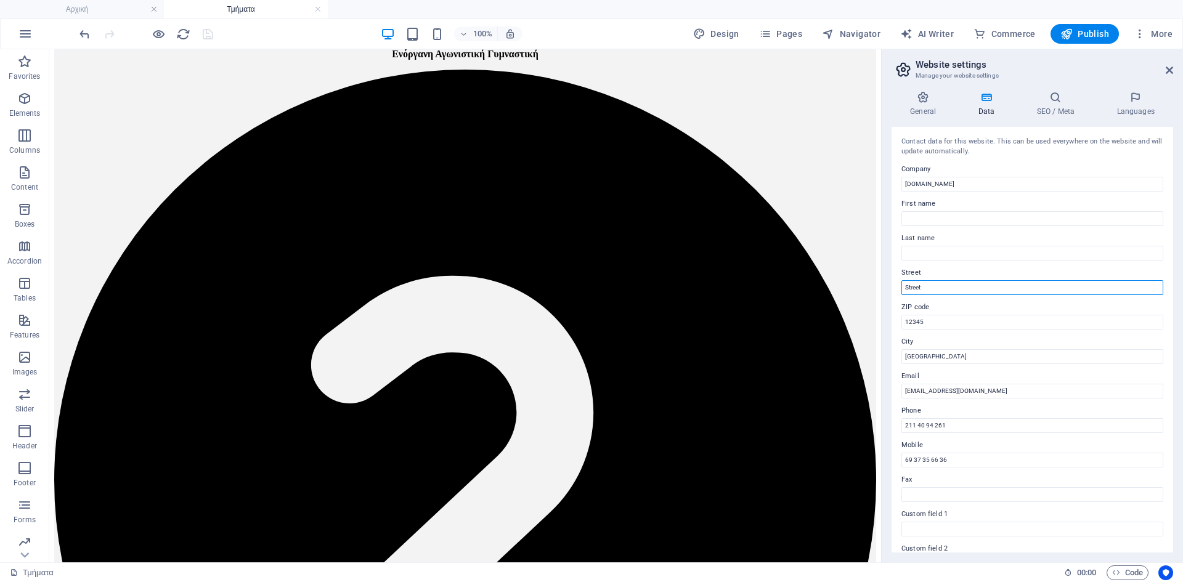
click at [912, 283] on input "Street" at bounding box center [1032, 287] width 262 height 15
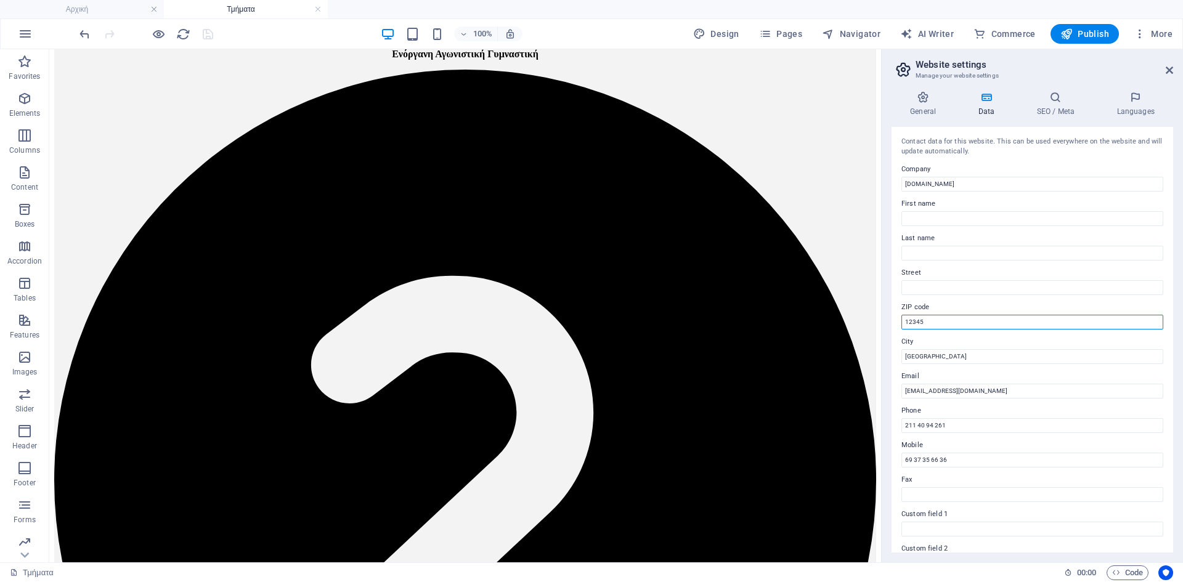
click at [916, 319] on input "12345" at bounding box center [1032, 322] width 262 height 15
click at [899, 334] on div "Contact data for this website. This can be used everywhere on the website and w…" at bounding box center [1031, 340] width 281 height 426
click at [207, 36] on icon "save" at bounding box center [208, 34] width 14 height 14
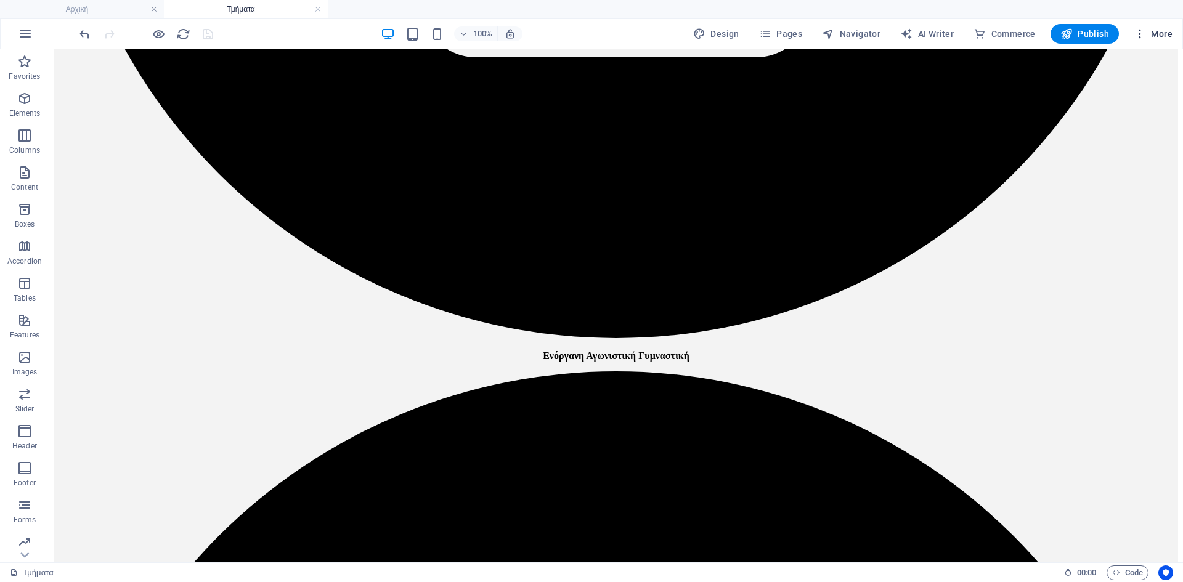
click at [1145, 38] on icon "button" at bounding box center [1139, 34] width 12 height 12
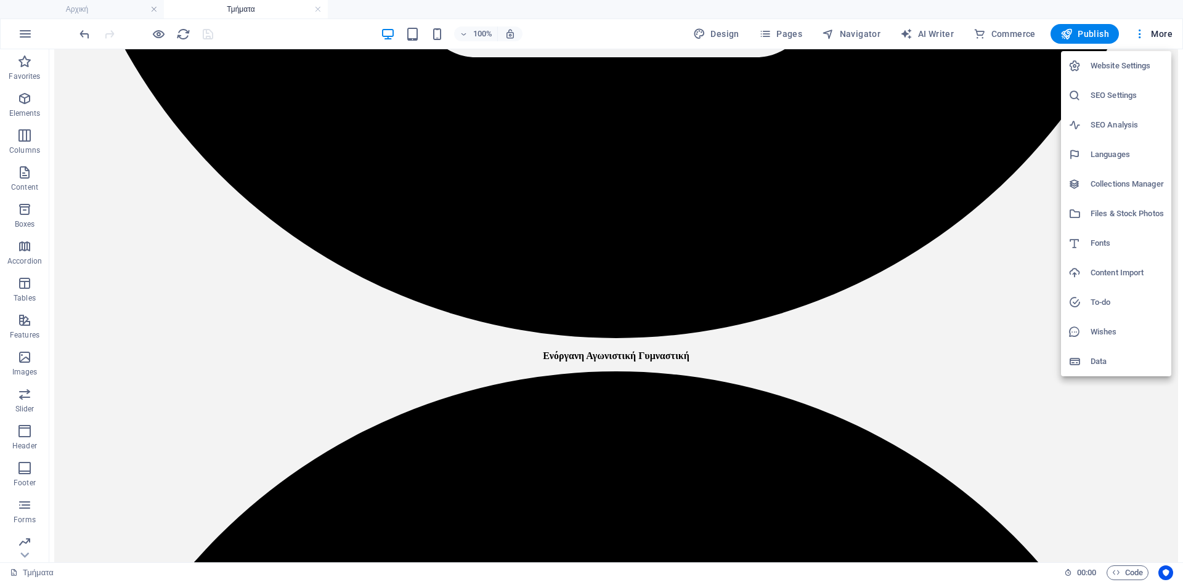
click at [1136, 61] on h6 "Website Settings" at bounding box center [1126, 66] width 73 height 15
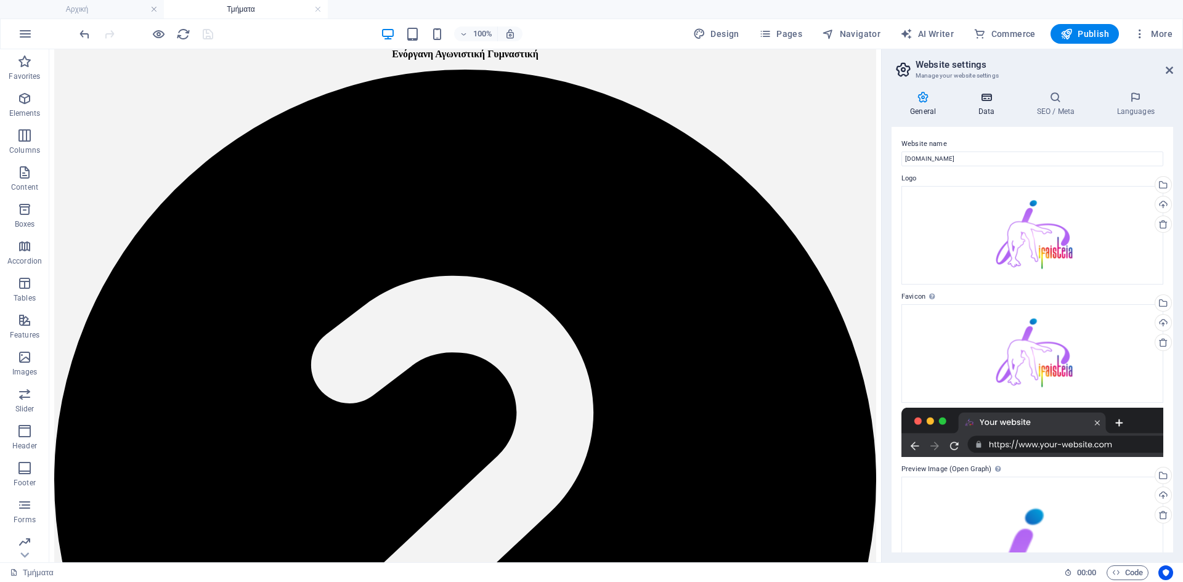
click at [982, 103] on icon at bounding box center [986, 97] width 54 height 12
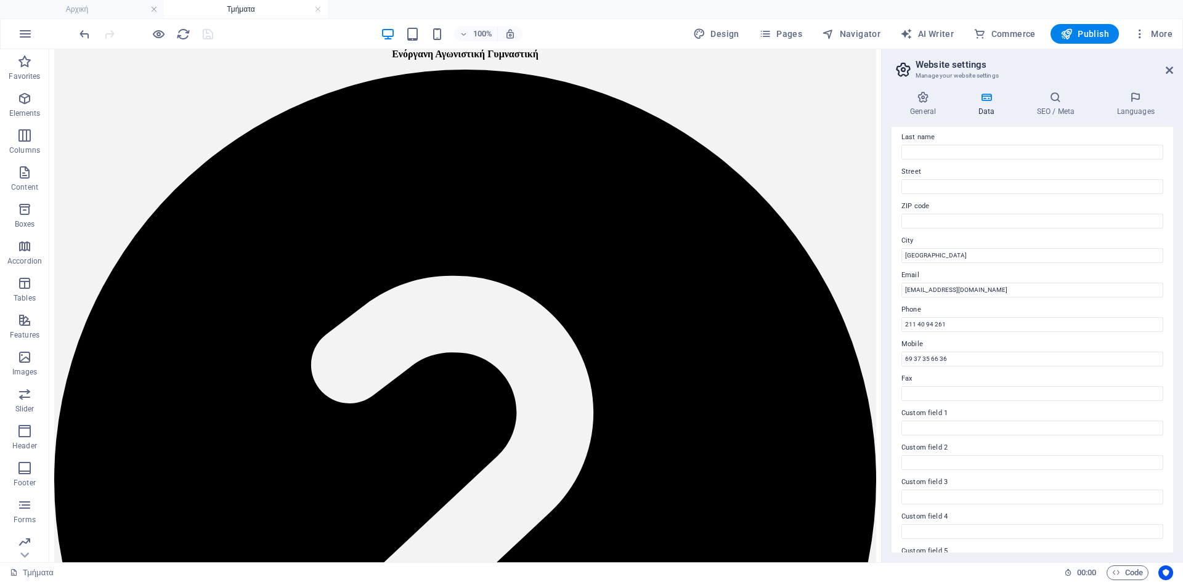
scroll to position [166, 0]
click at [1077, 30] on span "Publish" at bounding box center [1084, 34] width 49 height 12
